Goal: Task Accomplishment & Management: Manage account settings

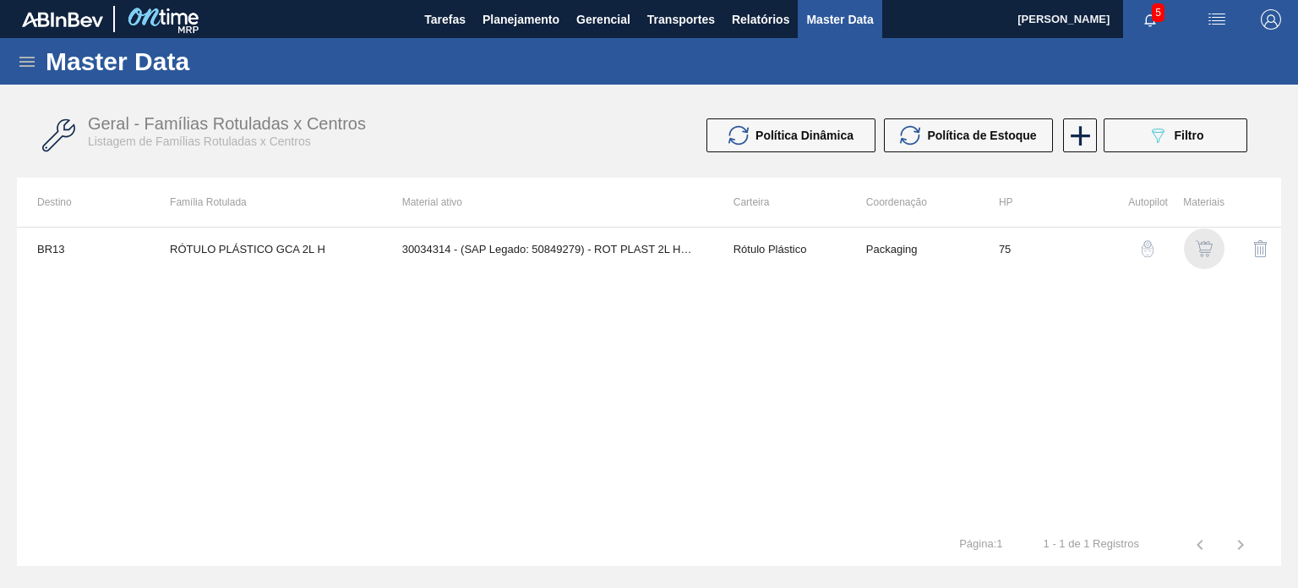
click at [1204, 247] on img "button" at bounding box center [1204, 248] width 17 height 17
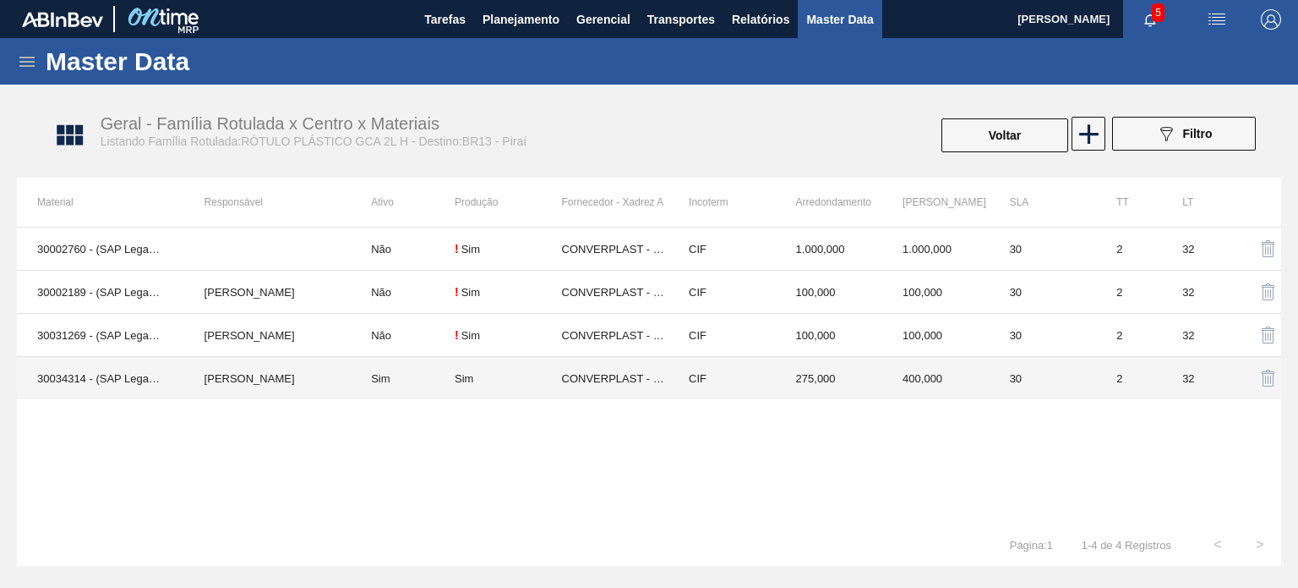
click at [608, 390] on td "CONVERPLAST - GUARULHOS (SP)" at bounding box center [615, 378] width 107 height 43
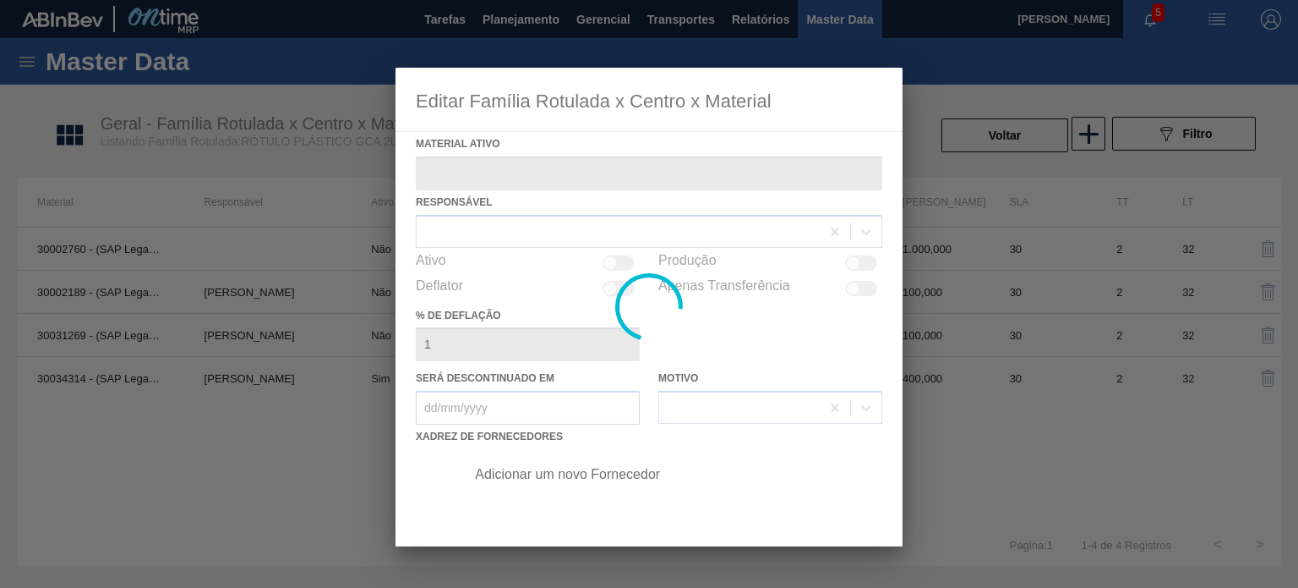
type ativo "30034314 - (SAP Legado: 50849279) - ROT PLAST 2L H GCA S CL NIV25"
checkbox input "true"
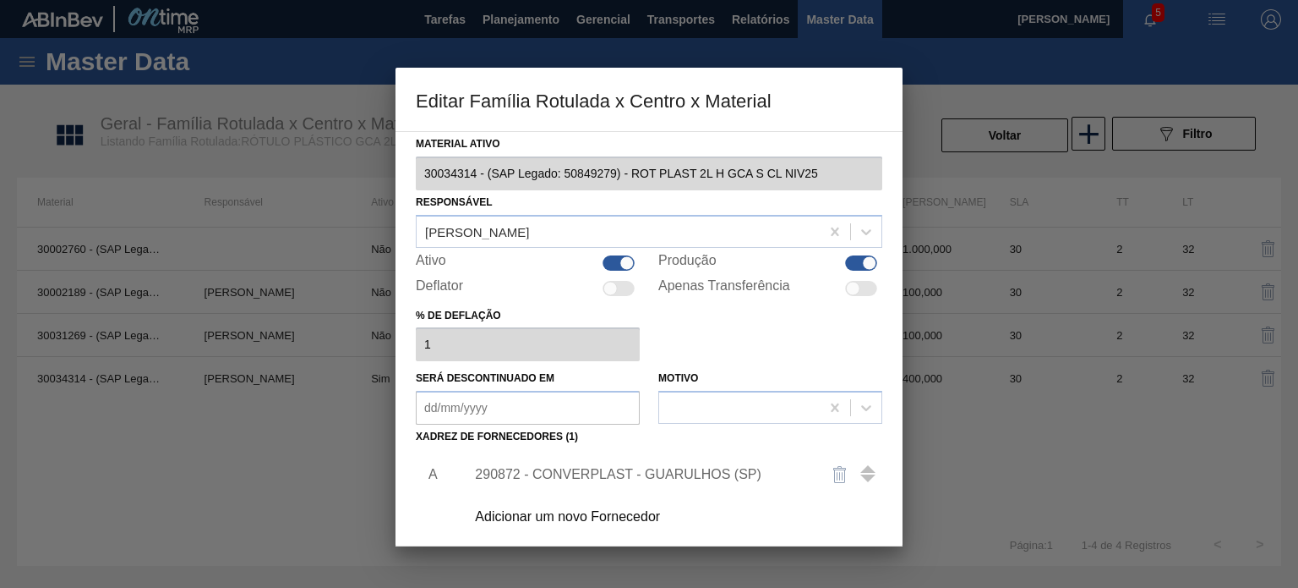
scroll to position [172, 0]
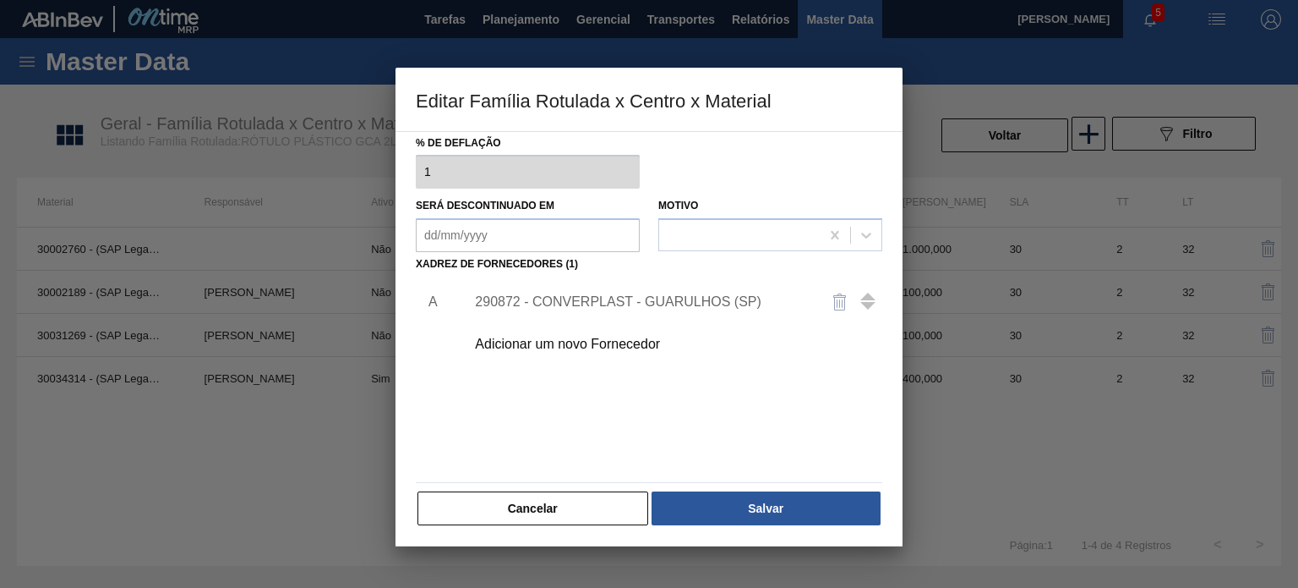
click at [612, 301] on div "290872 - CONVERPLAST - GUARULHOS (SP)" at bounding box center [640, 301] width 331 height 15
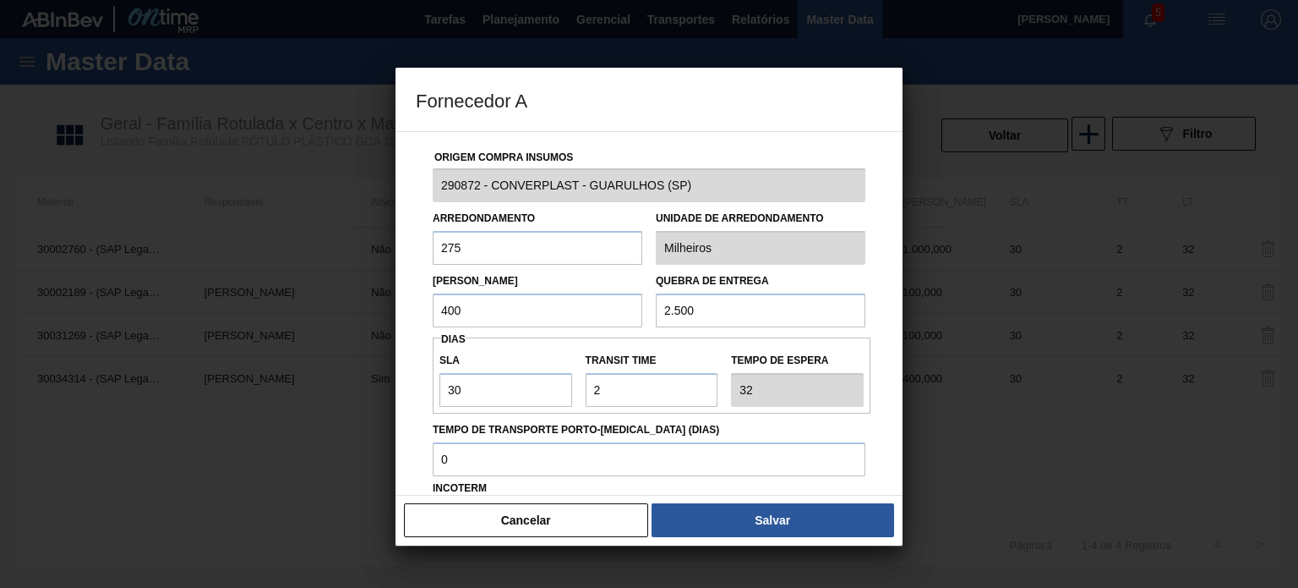
drag, startPoint x: 451, startPoint y: 315, endPoint x: 427, endPoint y: 316, distance: 23.7
click at [427, 316] on div "Lote Mínimo 400" at bounding box center [537, 298] width 223 height 58
click at [590, 315] on input "400" at bounding box center [538, 310] width 210 height 34
type input "600"
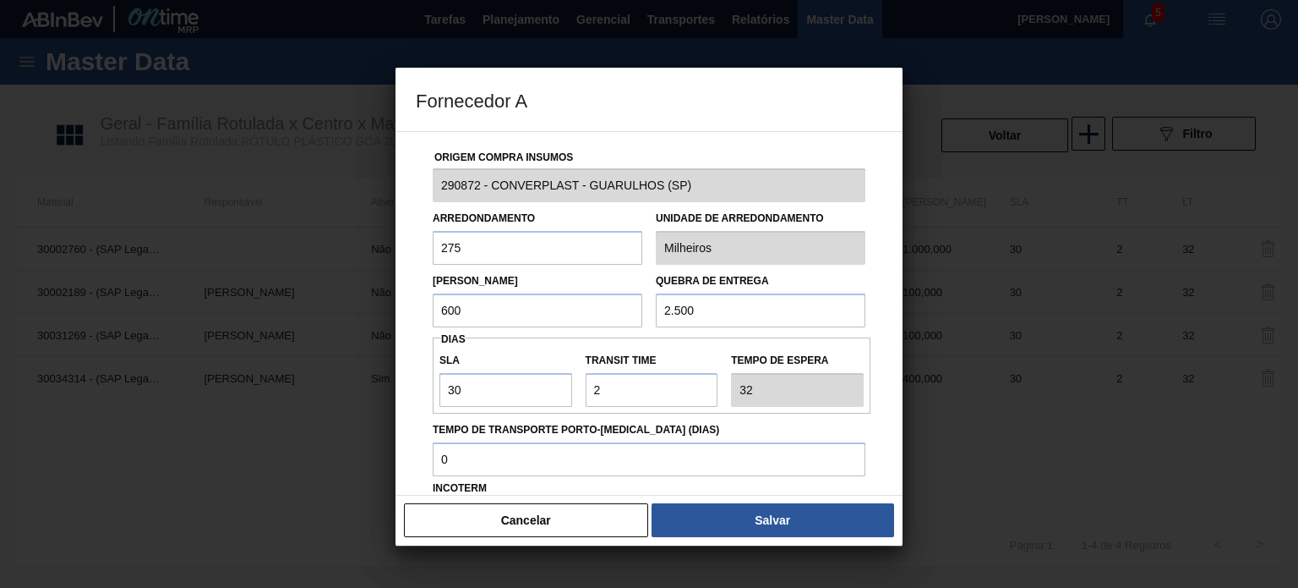
click at [764, 502] on div "Cancelar Salvar" at bounding box center [649, 520] width 507 height 51
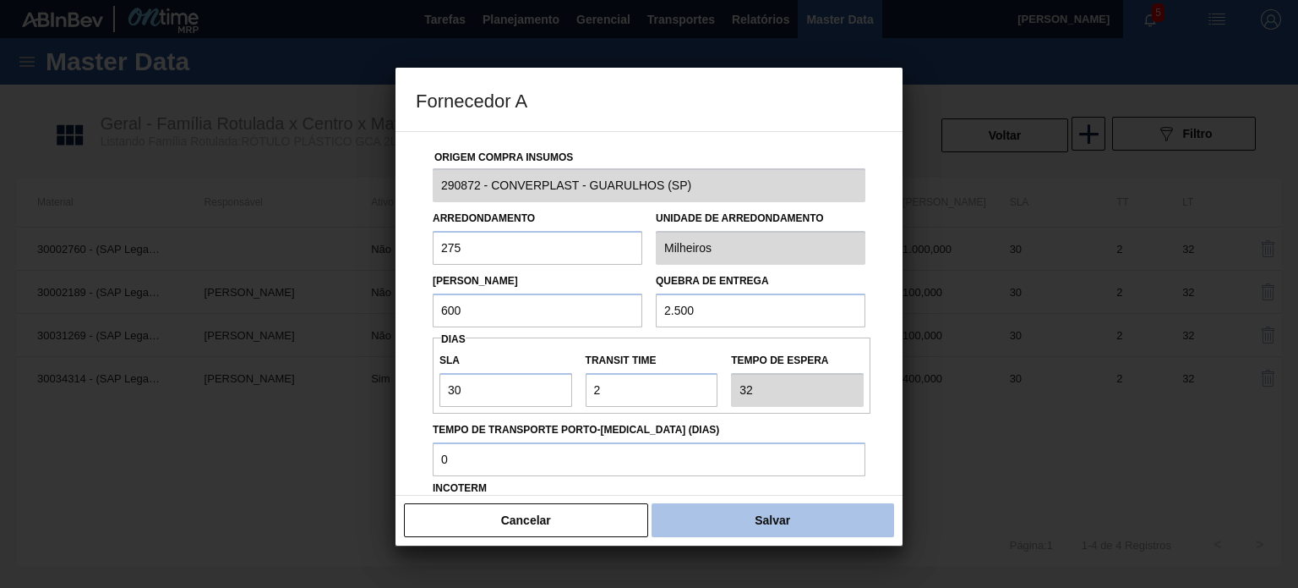
click at [773, 520] on button "Salvar" at bounding box center [773, 520] width 243 height 34
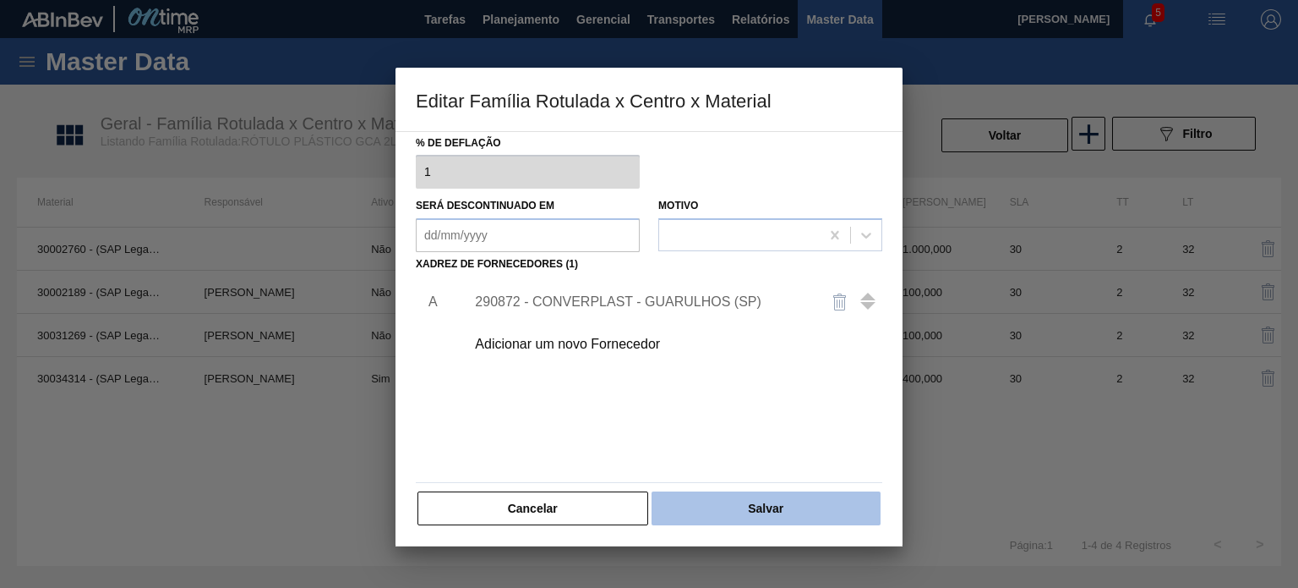
click at [777, 514] on button "Salvar" at bounding box center [766, 508] width 229 height 34
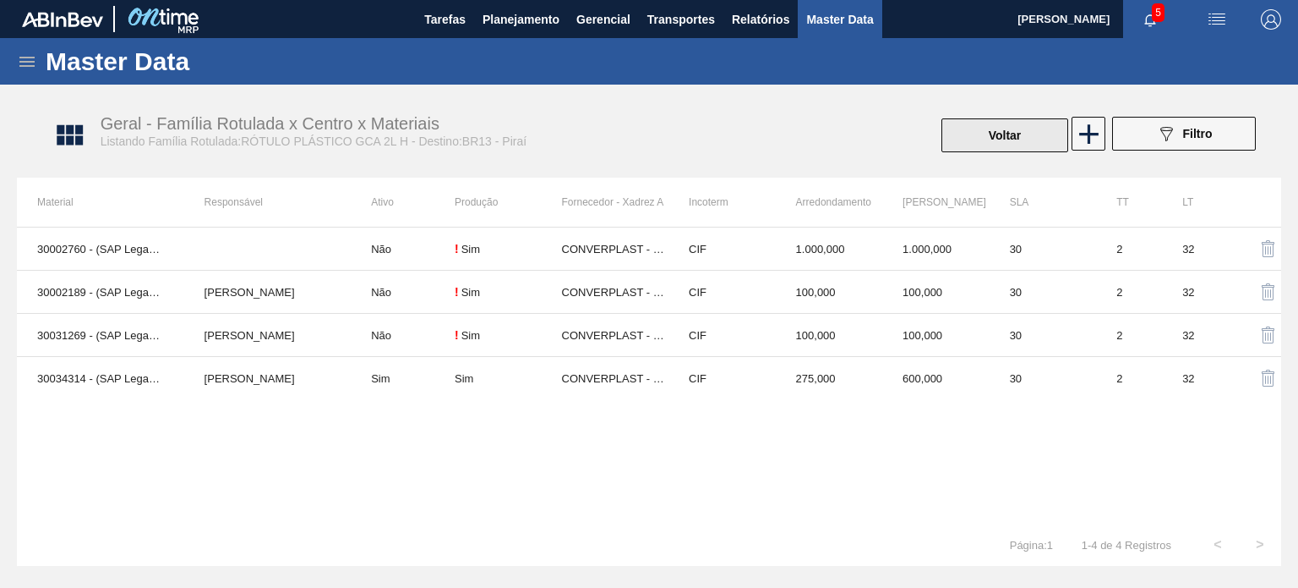
click at [994, 125] on button "Voltar" at bounding box center [1005, 135] width 127 height 34
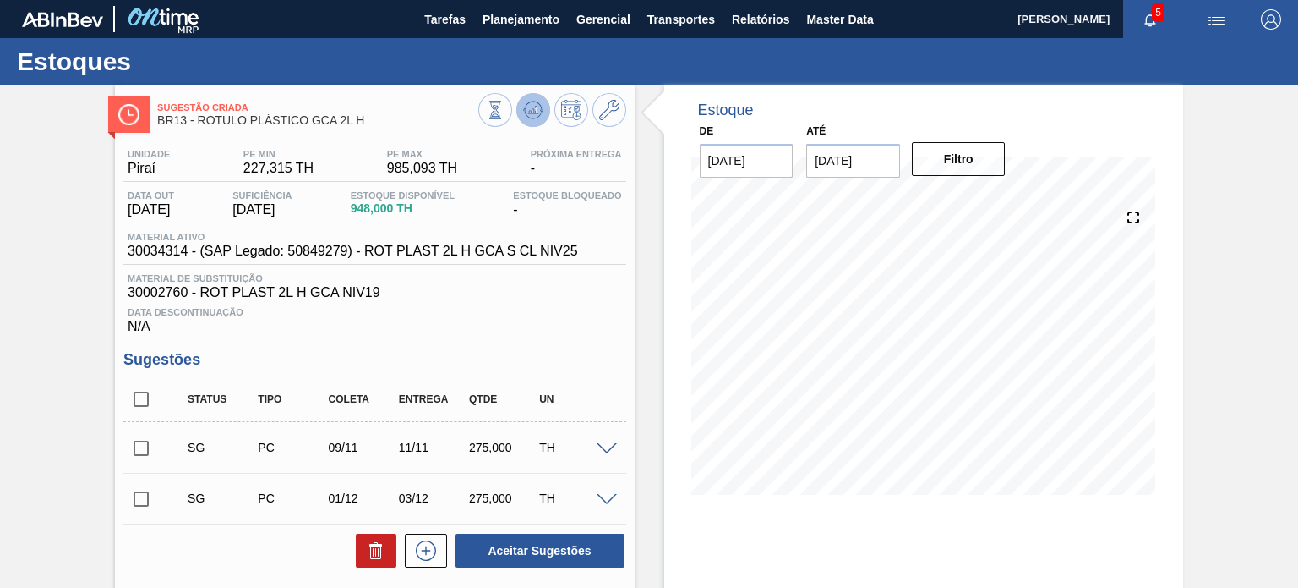
click at [538, 101] on icon at bounding box center [533, 110] width 20 height 20
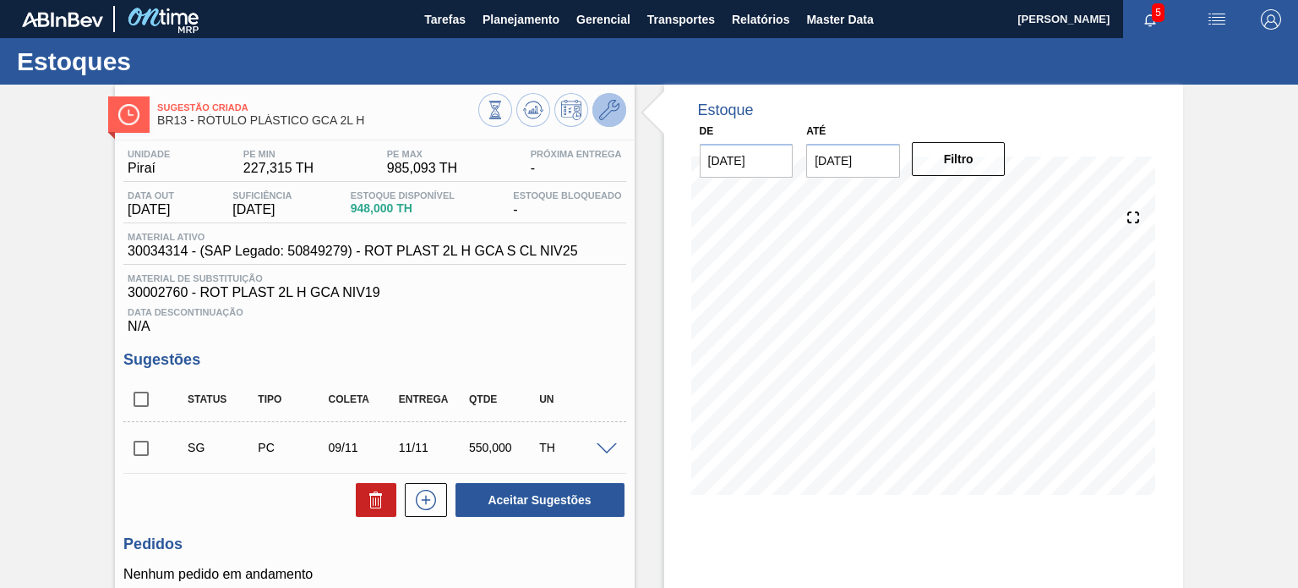
click at [617, 111] on icon at bounding box center [609, 110] width 20 height 20
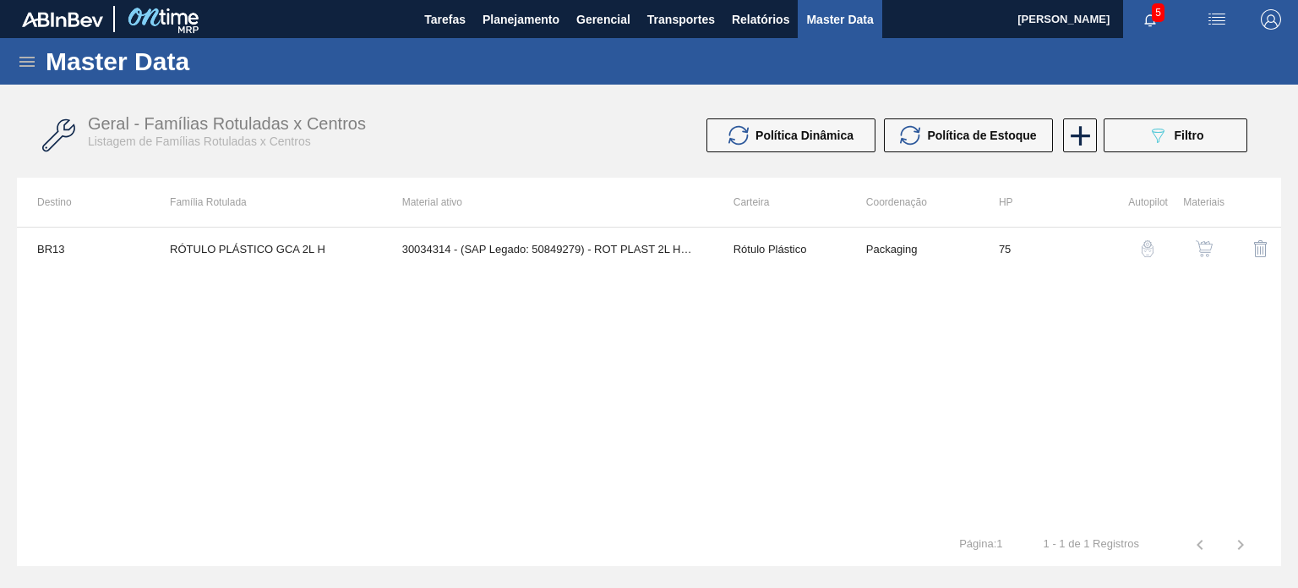
click at [1200, 244] on img "button" at bounding box center [1204, 248] width 17 height 17
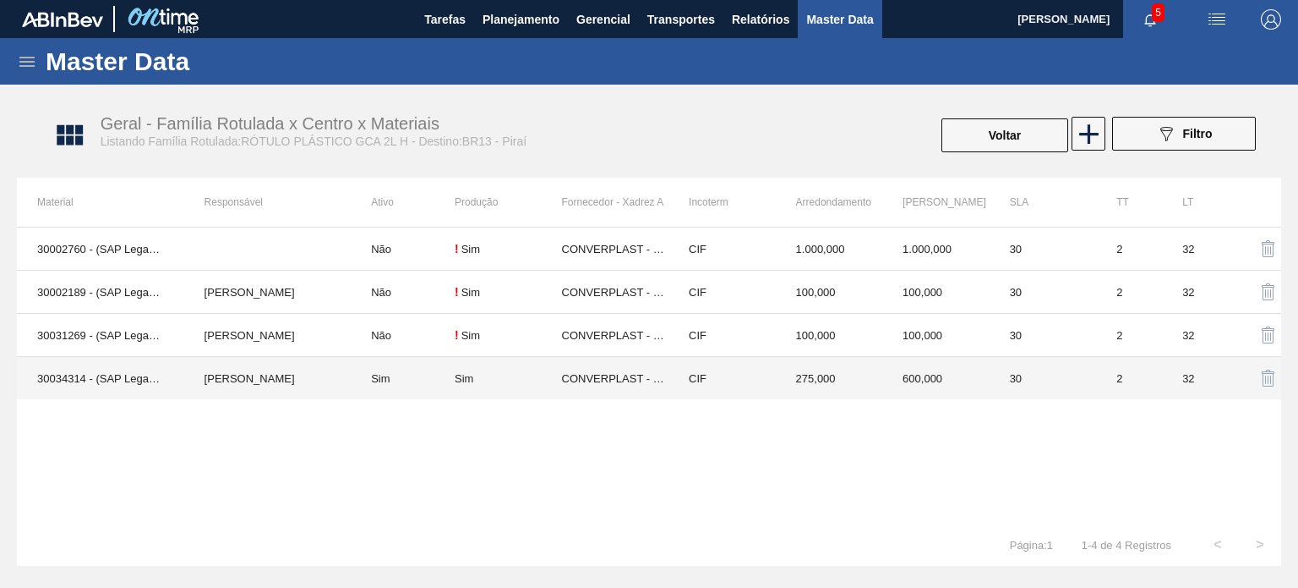
click at [736, 377] on td "CIF" at bounding box center [722, 378] width 107 height 43
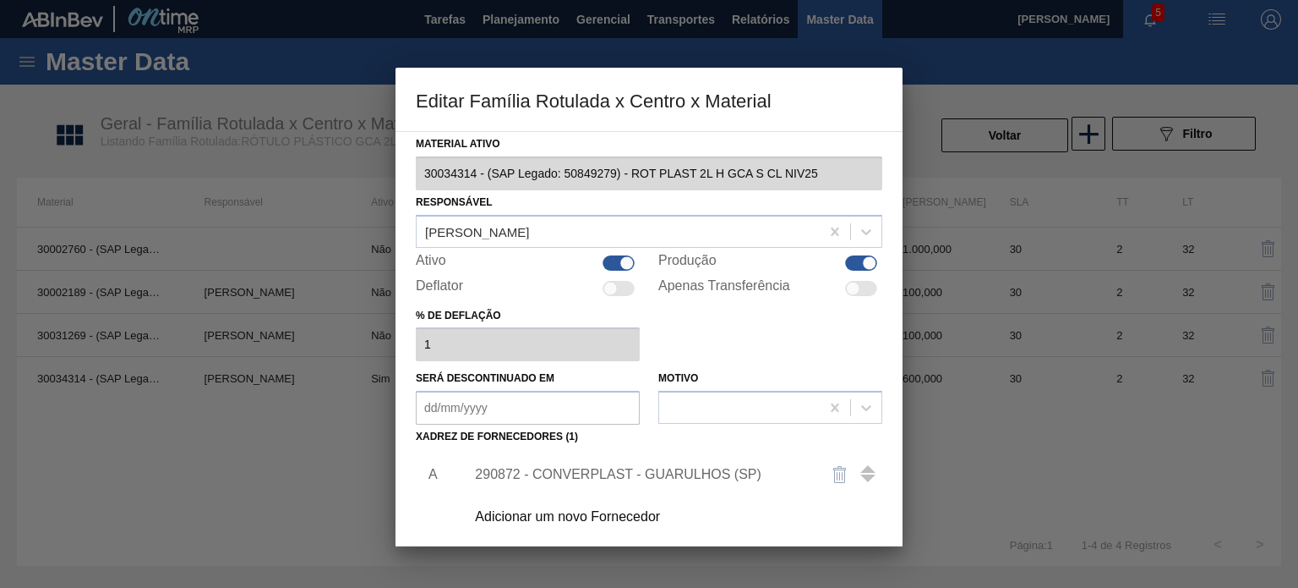
click at [663, 468] on div "290872 - CONVERPLAST - GUARULHOS (SP)" at bounding box center [640, 474] width 331 height 15
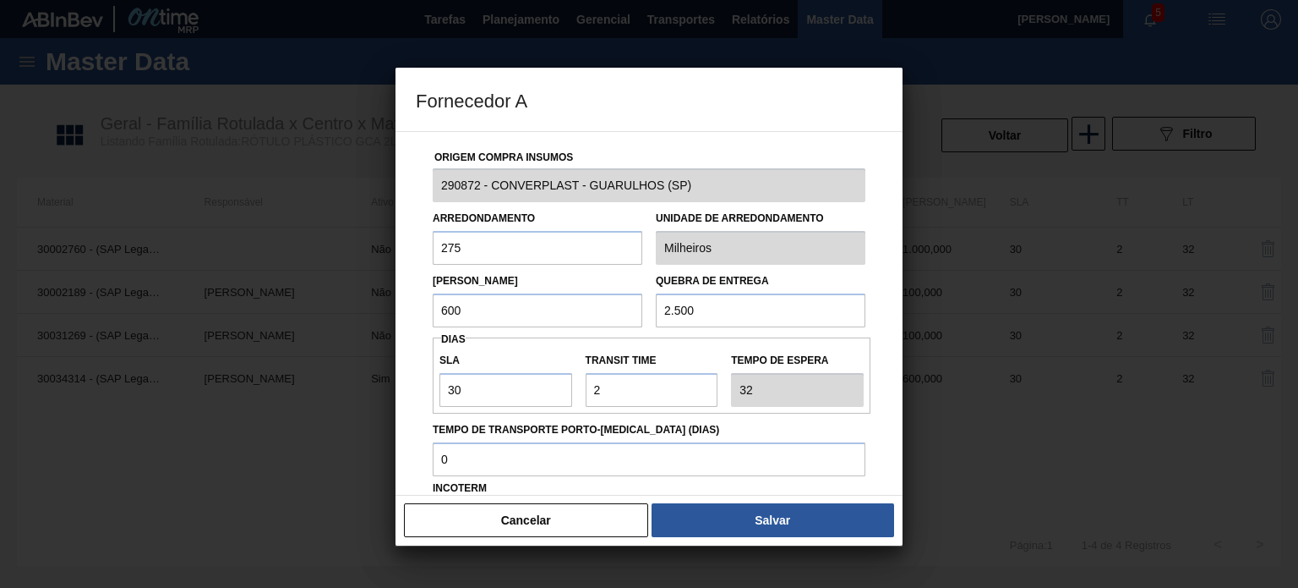
drag, startPoint x: 500, startPoint y: 311, endPoint x: 395, endPoint y: 312, distance: 105.7
click at [395, 312] on div "Fornecedor A Origem Compra Insumos 290872 - CONVERPLAST - GUARULHOS ([GEOGRAPHI…" at bounding box center [649, 294] width 1298 height 588
drag, startPoint x: 456, startPoint y: 307, endPoint x: 403, endPoint y: 292, distance: 55.2
click at [429, 307] on div "Lote Mínimo 800" at bounding box center [537, 298] width 223 height 58
type input "900"
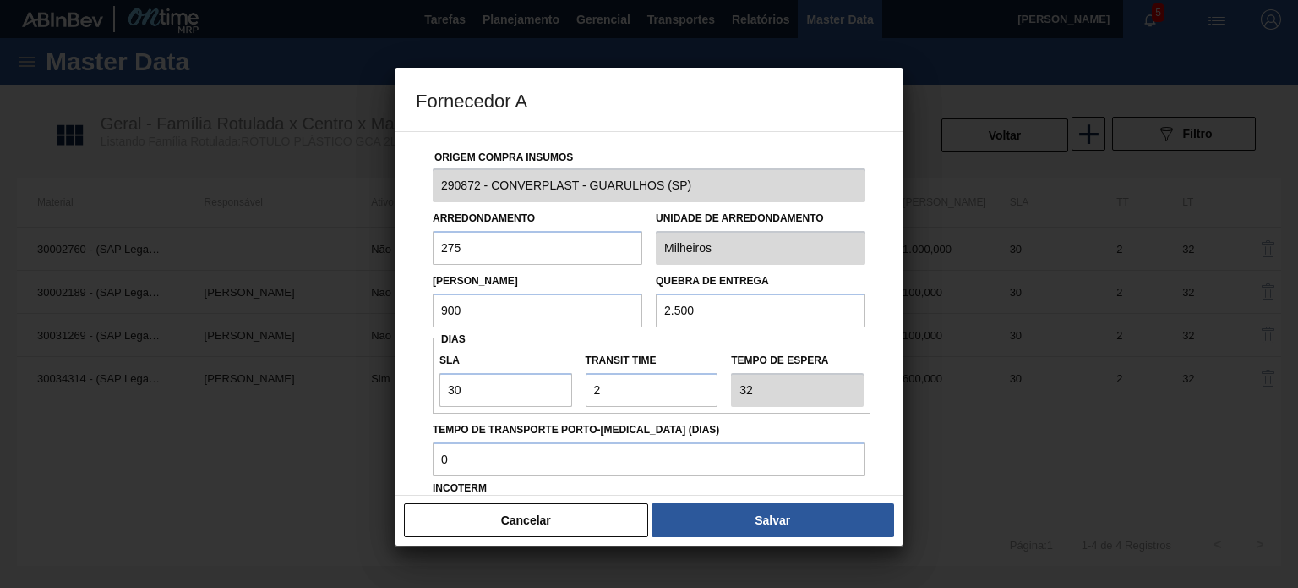
click at [714, 497] on div "Cancelar Salvar" at bounding box center [649, 520] width 507 height 51
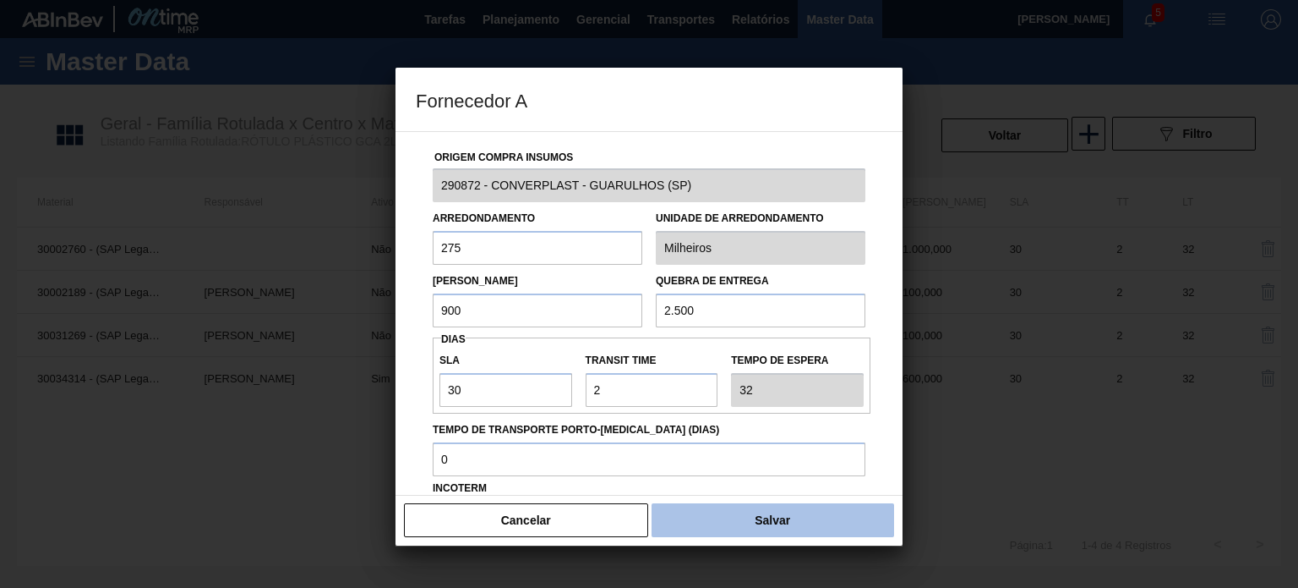
click at [722, 509] on button "Salvar" at bounding box center [773, 520] width 243 height 34
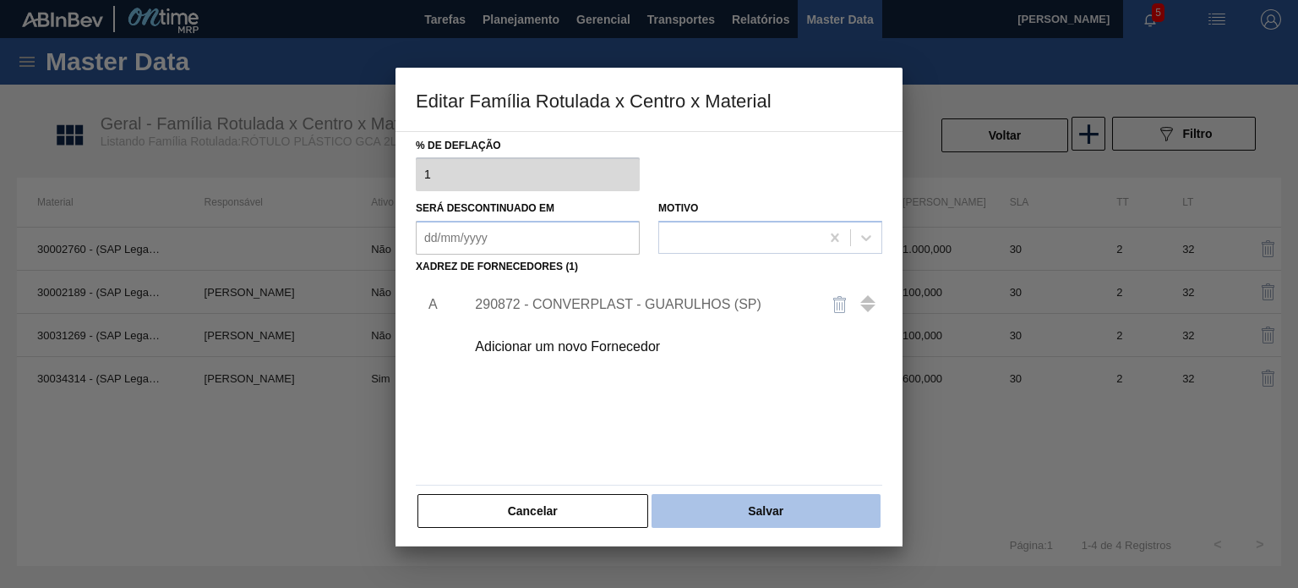
scroll to position [172, 0]
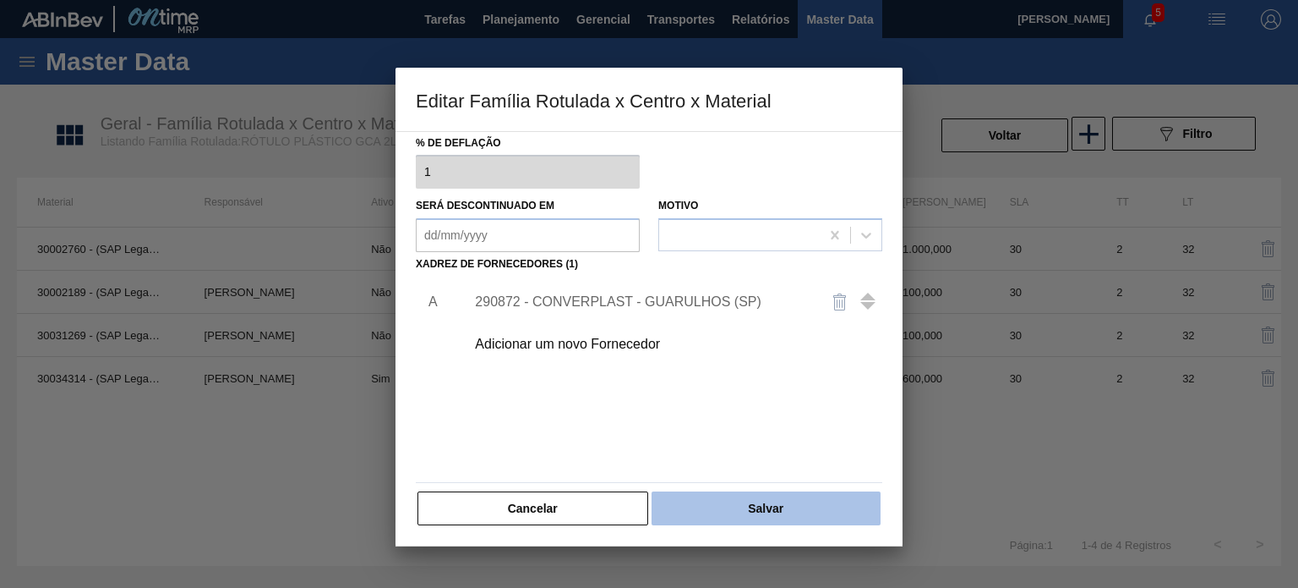
click at [784, 506] on button "Salvar" at bounding box center [766, 508] width 229 height 34
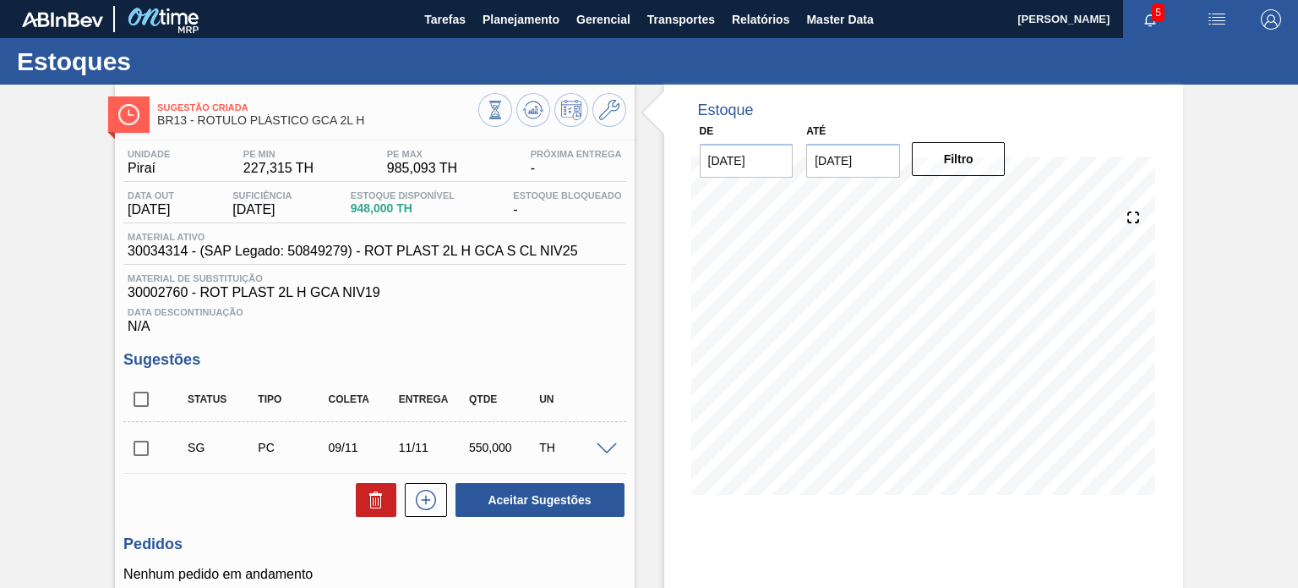
click at [534, 127] on div at bounding box center [552, 112] width 148 height 38
click at [527, 120] on span at bounding box center [533, 110] width 20 height 20
